Goal: Information Seeking & Learning: Check status

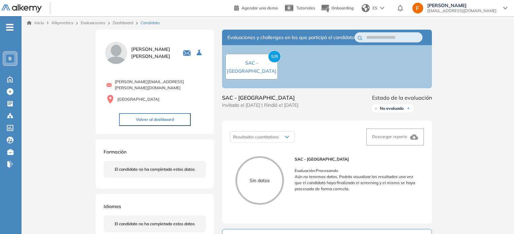
scroll to position [1, 0]
click at [125, 118] on button "Volver al dashboard" at bounding box center [155, 119] width 72 height 13
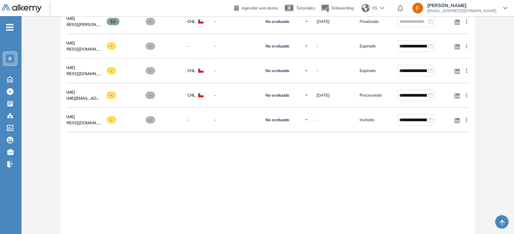
scroll to position [694, 0]
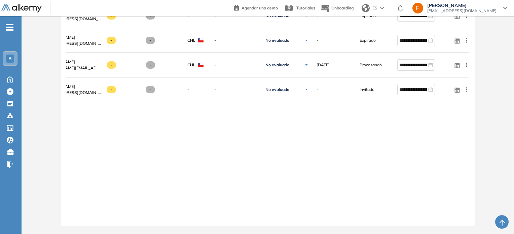
drag, startPoint x: 405, startPoint y: 216, endPoint x: 393, endPoint y: 220, distance: 12.3
click at [393, 220] on div at bounding box center [267, 217] width 403 height 5
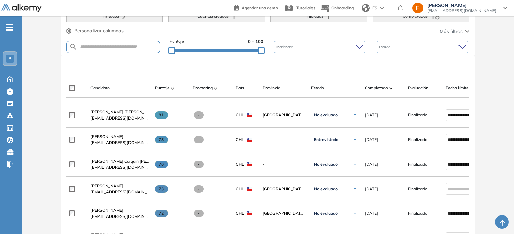
scroll to position [89, 0]
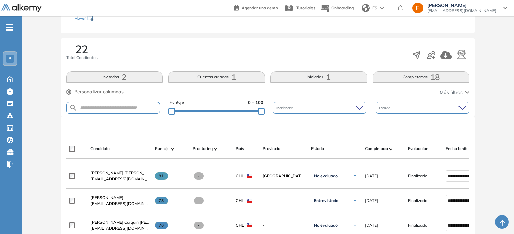
click at [380, 77] on button "Completadas 18" at bounding box center [421, 76] width 97 height 11
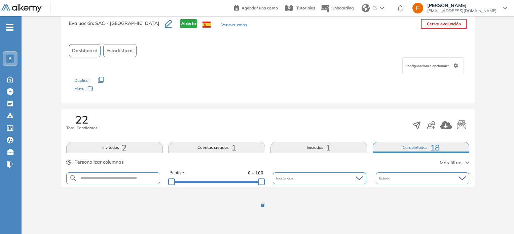
scroll to position [18, 0]
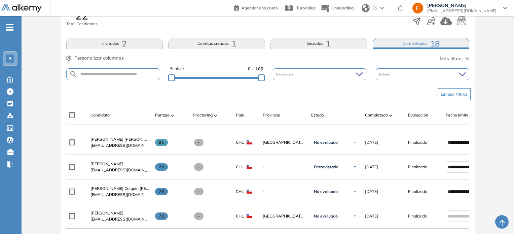
click at [87, 47] on button "Invitados 2" at bounding box center [114, 43] width 97 height 11
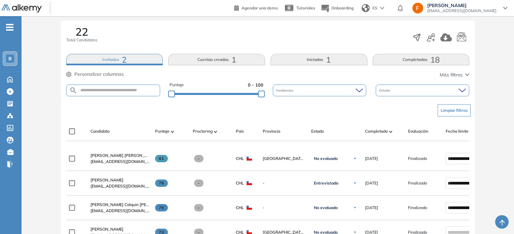
scroll to position [24, 0]
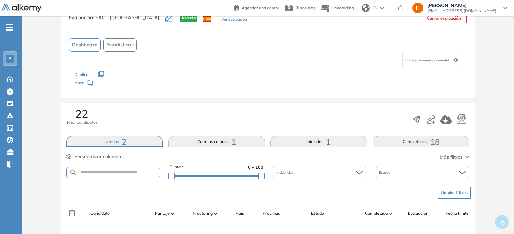
click at [319, 139] on button "Iniciadas 1" at bounding box center [318, 141] width 97 height 11
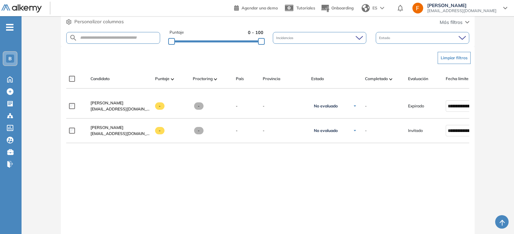
scroll to position [91, 0]
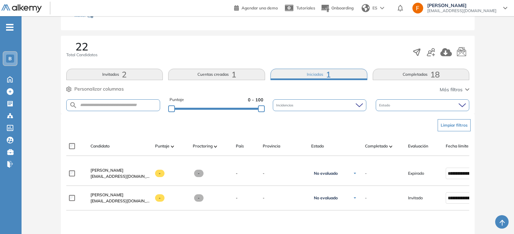
click at [393, 61] on div "22 Total Candidatos" at bounding box center [267, 52] width 403 height 22
click at [402, 74] on button "Completadas 18" at bounding box center [421, 74] width 97 height 11
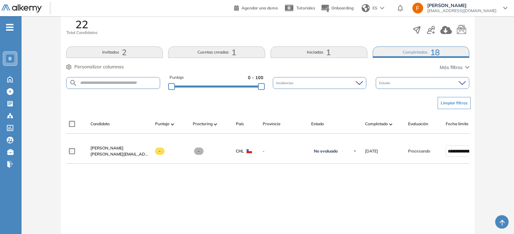
scroll to position [125, 0]
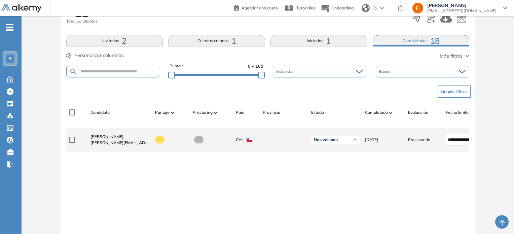
click at [193, 143] on div "-" at bounding box center [212, 139] width 38 height 7
click at [158, 142] on span "-" at bounding box center [160, 139] width 10 height 7
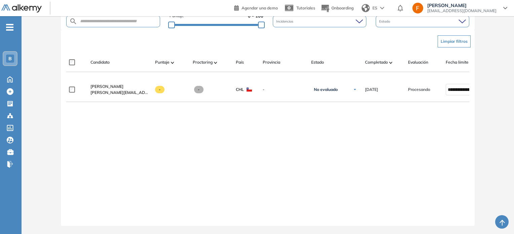
scroll to position [0, 48]
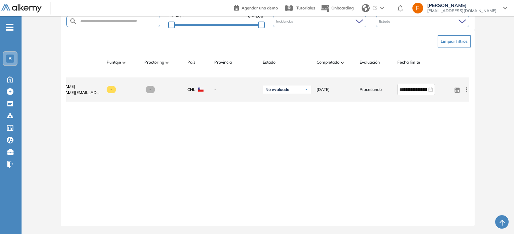
click at [464, 89] on icon at bounding box center [466, 89] width 7 height 7
click at [446, 101] on span "Ver perfil" at bounding box center [441, 102] width 21 height 6
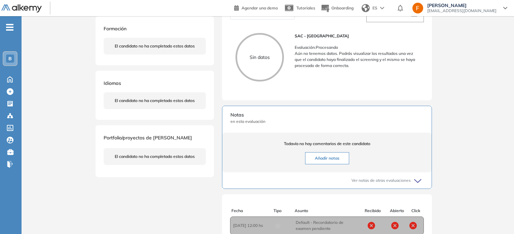
scroll to position [33, 0]
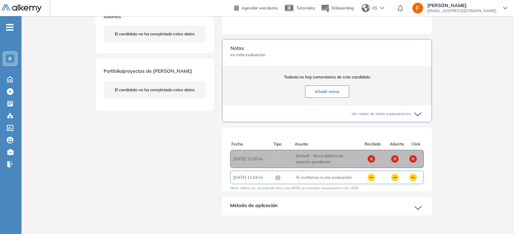
scroll to position [201, 0]
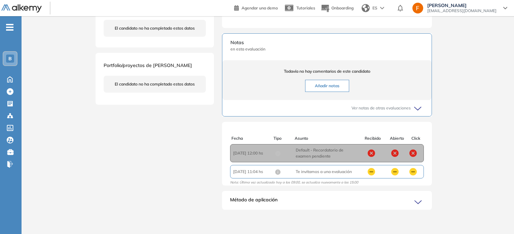
click at [296, 207] on div "Método de aplicación" at bounding box center [327, 202] width 210 height 13
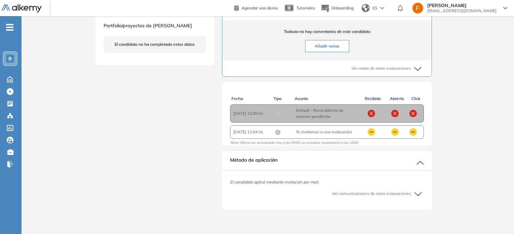
click at [295, 169] on div "Método de aplicación" at bounding box center [327, 162] width 210 height 13
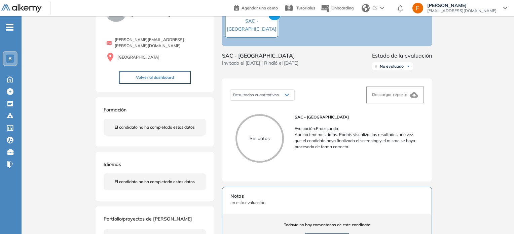
scroll to position [40, 0]
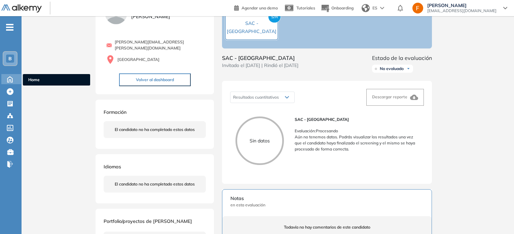
click at [8, 80] on icon at bounding box center [10, 79] width 12 height 8
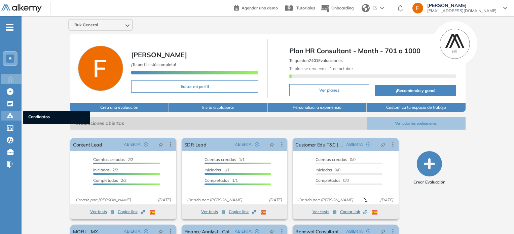
click at [8, 117] on icon at bounding box center [8, 117] width 2 height 1
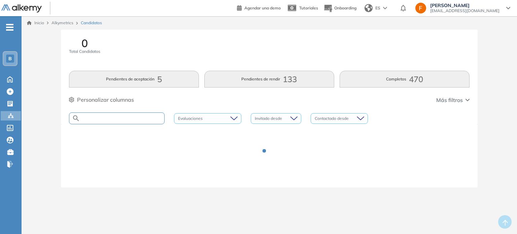
click at [147, 118] on input "text" at bounding box center [122, 118] width 84 height 5
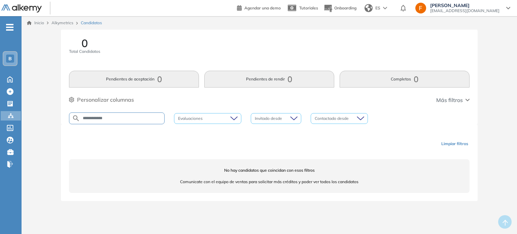
click at [120, 119] on input "**********" at bounding box center [122, 118] width 84 height 5
type input "******"
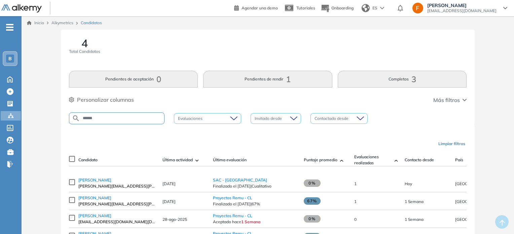
scroll to position [38, 0]
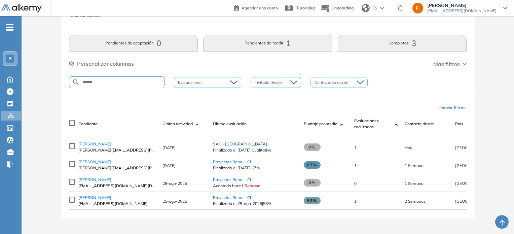
click at [218, 146] on span "SAC - [GEOGRAPHIC_DATA]" at bounding box center [240, 143] width 54 height 5
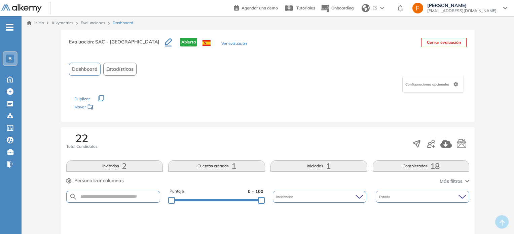
click at [221, 42] on button "Ver evaluación" at bounding box center [234, 43] width 26 height 7
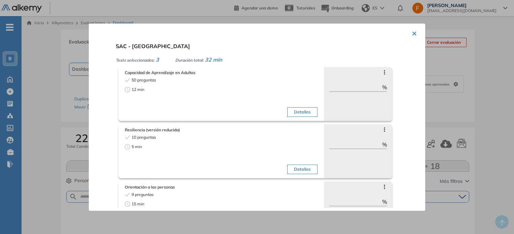
click at [412, 32] on button "×" at bounding box center [414, 32] width 5 height 13
